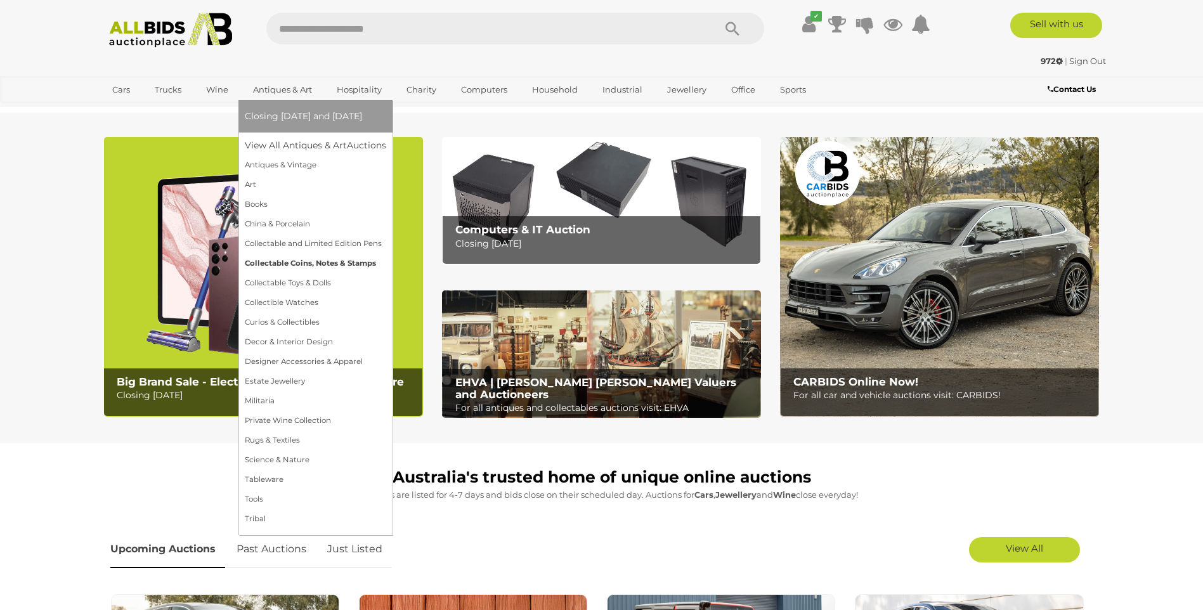
click at [292, 259] on link "Collectable Coins, Notes & Stamps" at bounding box center [315, 264] width 141 height 20
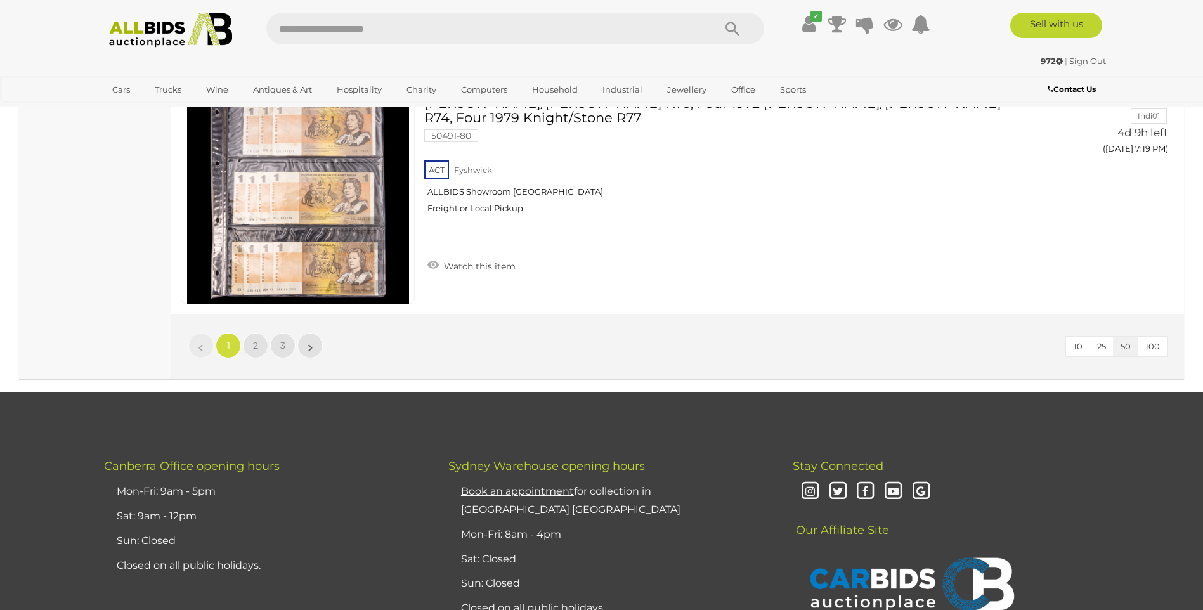
scroll to position [12106, 0]
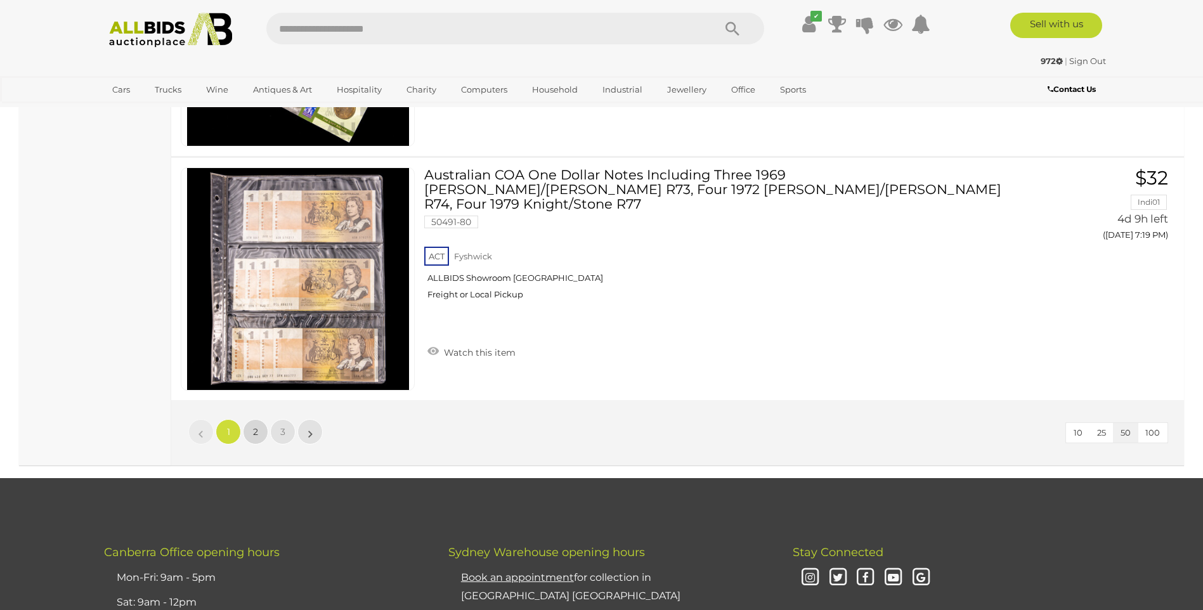
click at [254, 426] on span "2" at bounding box center [255, 431] width 5 height 11
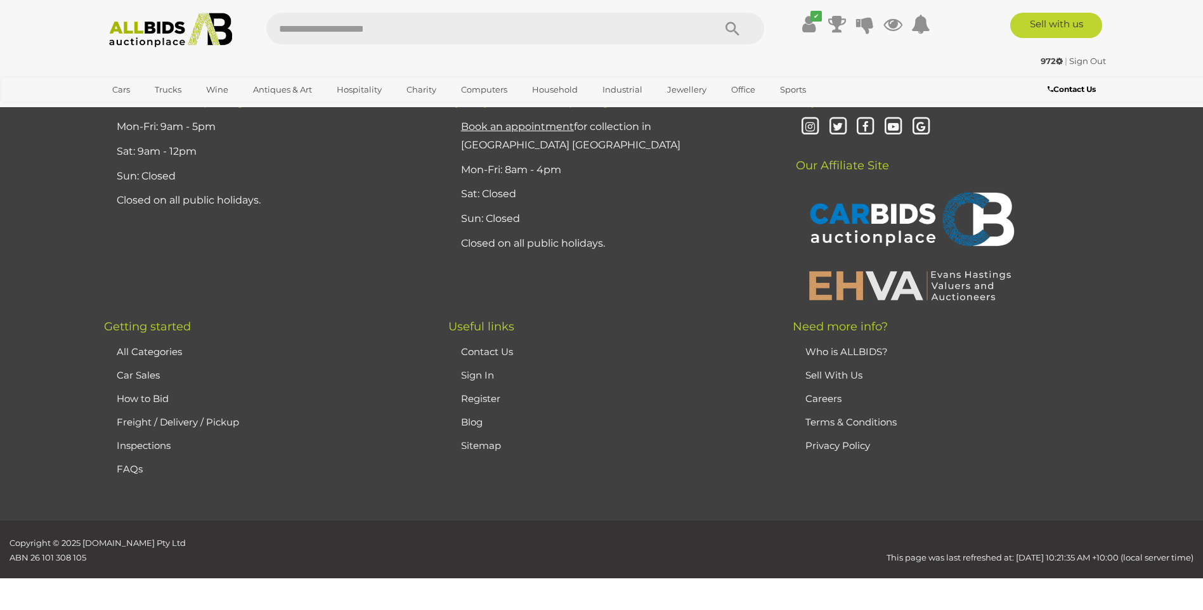
scroll to position [150, 0]
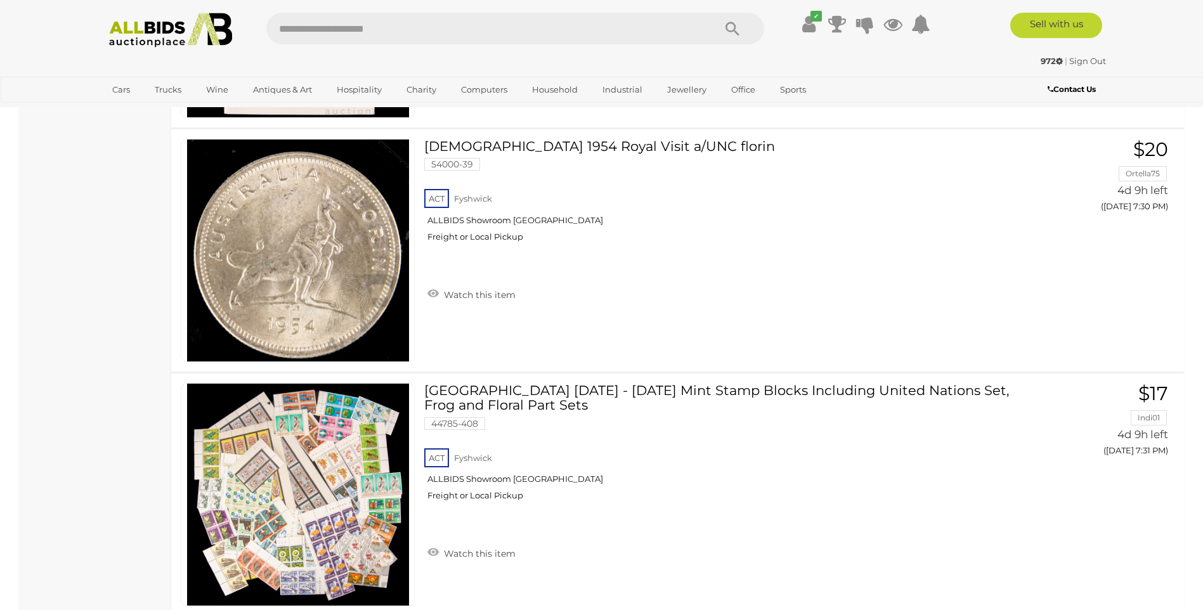
scroll to position [2706, 0]
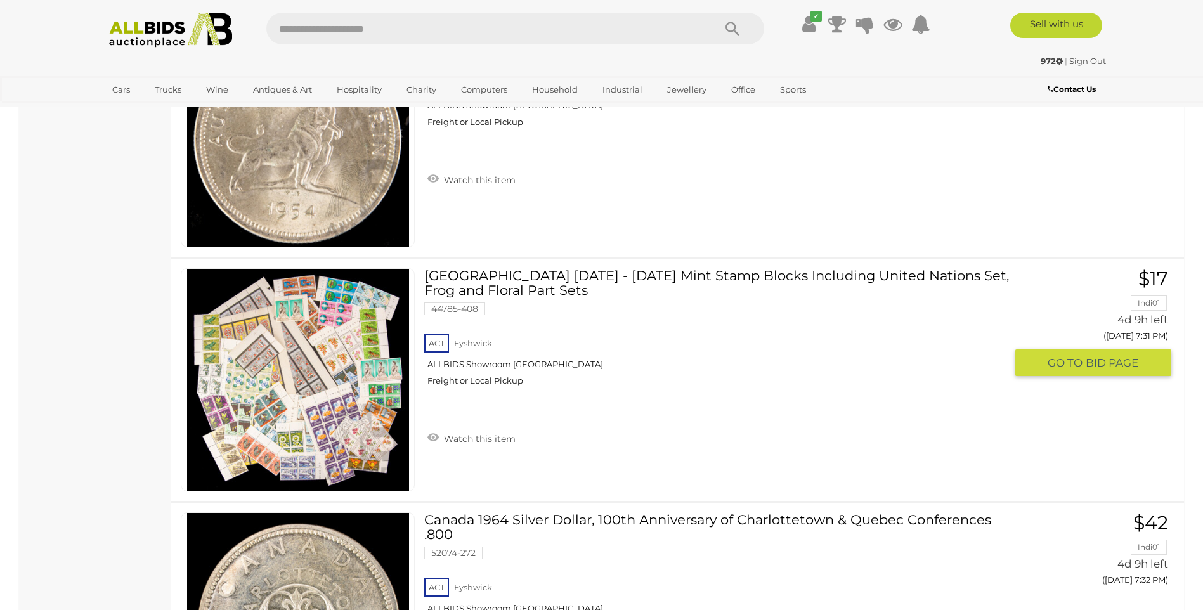
click at [1107, 368] on span "BID PAGE" at bounding box center [1112, 363] width 53 height 15
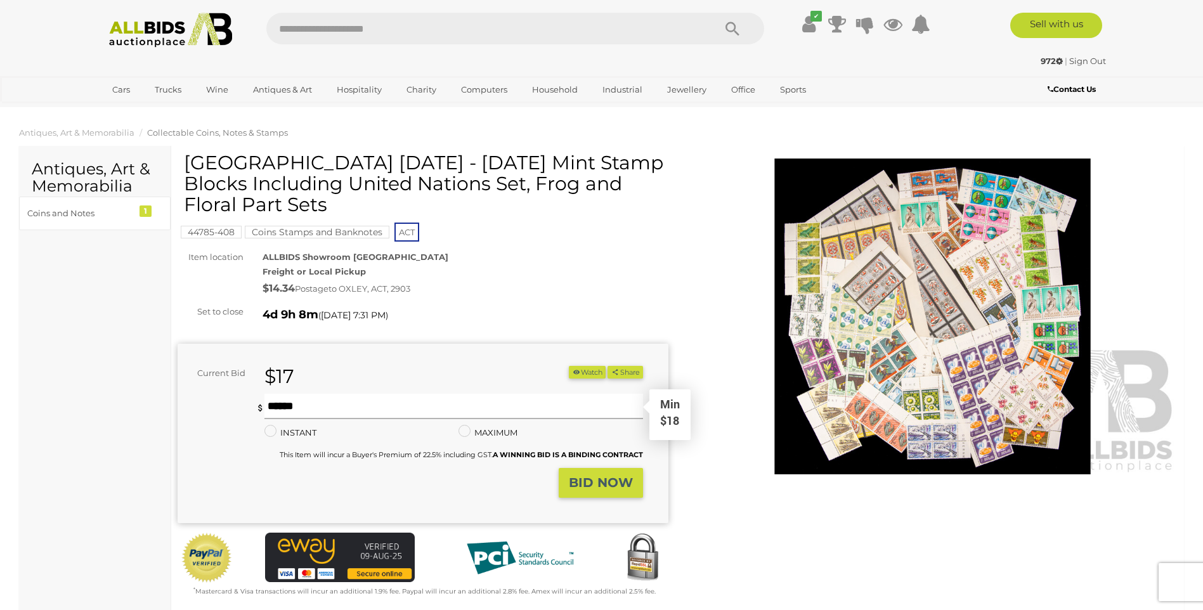
click at [289, 404] on input "text" at bounding box center [453, 406] width 378 height 25
type input "**"
click at [596, 478] on strong "BID NOW" at bounding box center [601, 482] width 64 height 15
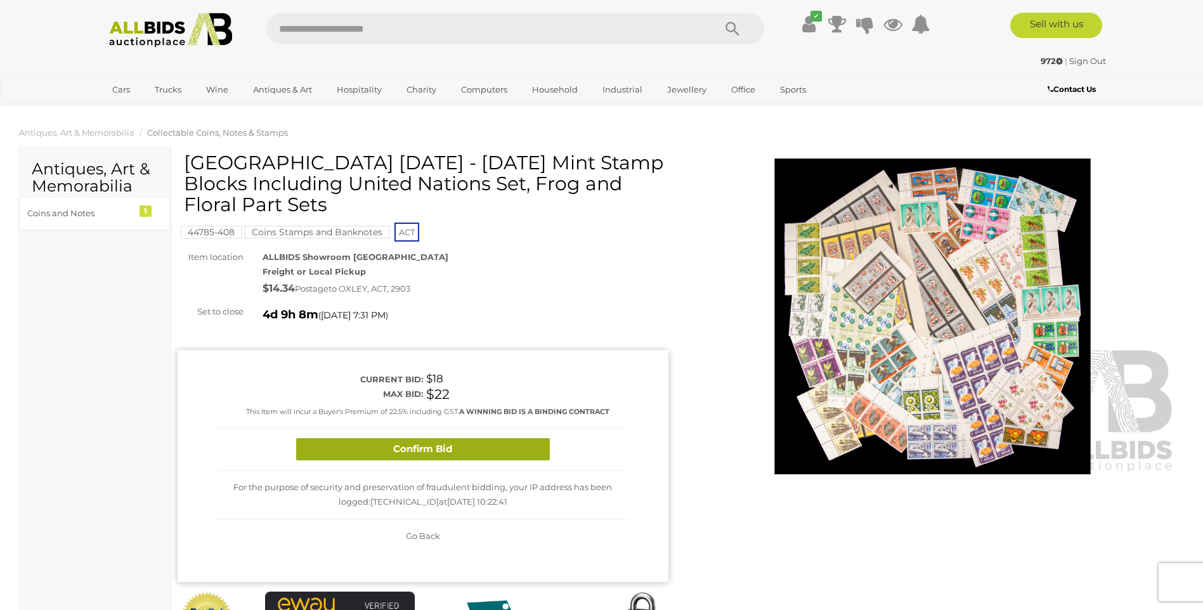
click at [472, 449] on button "Confirm Bid" at bounding box center [423, 449] width 254 height 22
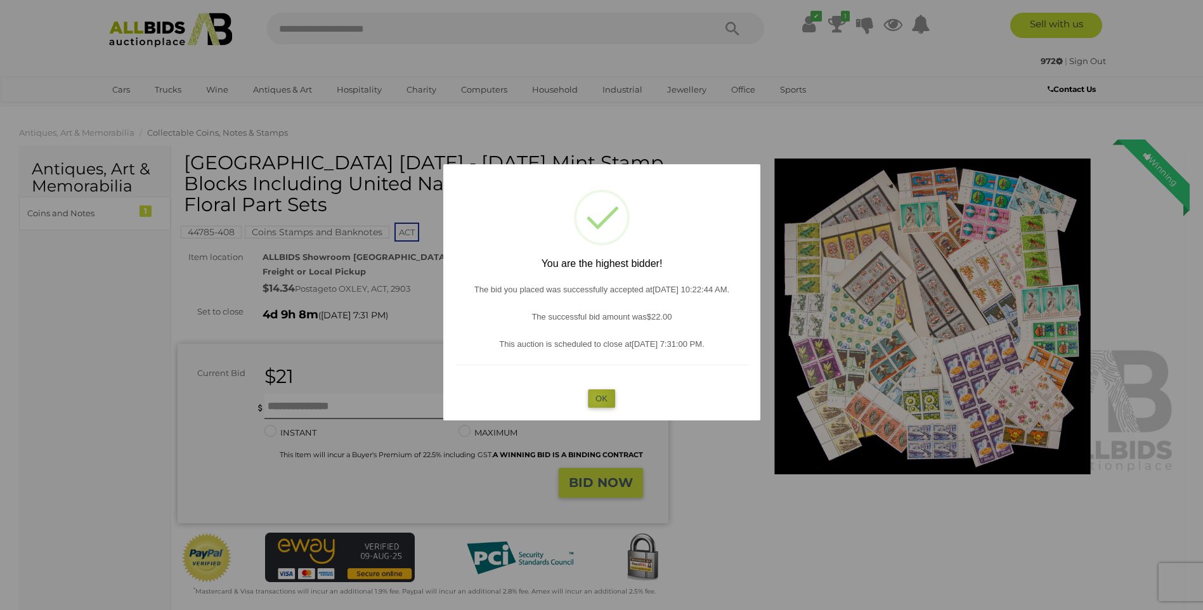
click at [596, 398] on button "OK" at bounding box center [601, 398] width 27 height 18
